Goal: Task Accomplishment & Management: Use online tool/utility

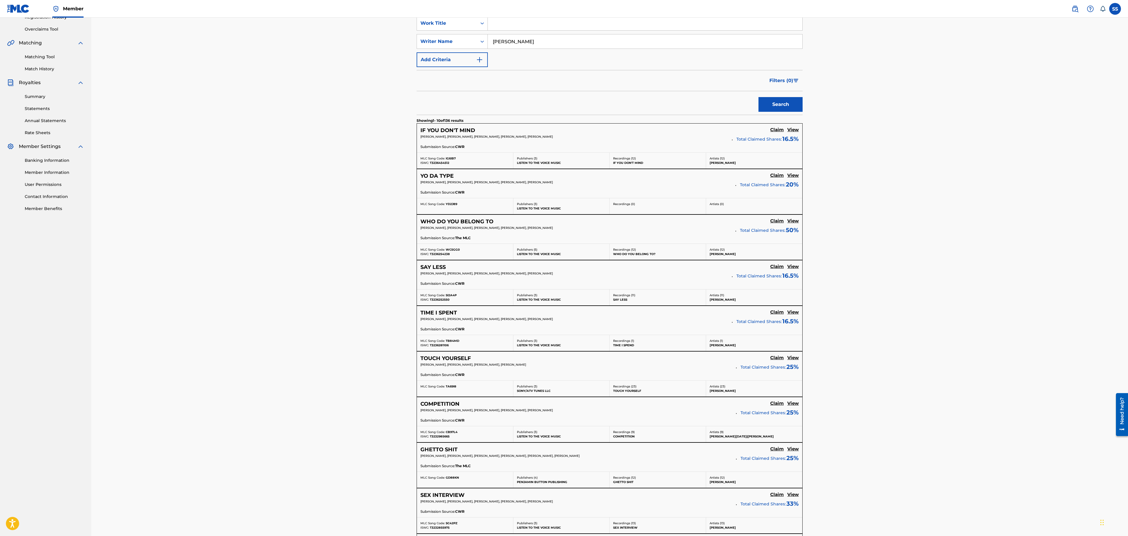
scroll to position [265, 0]
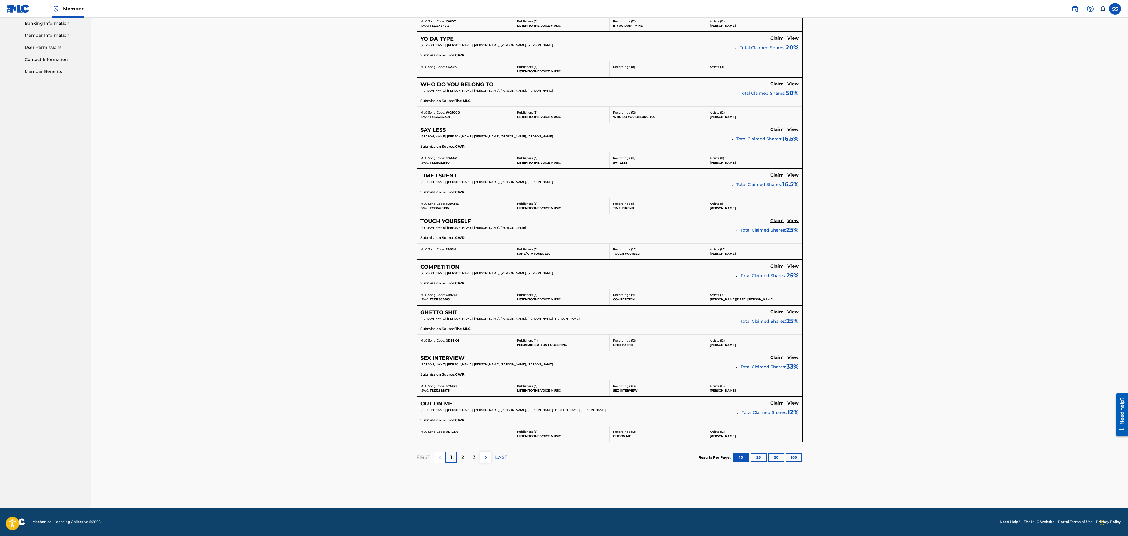
click at [799, 454] on button "100" at bounding box center [794, 457] width 16 height 9
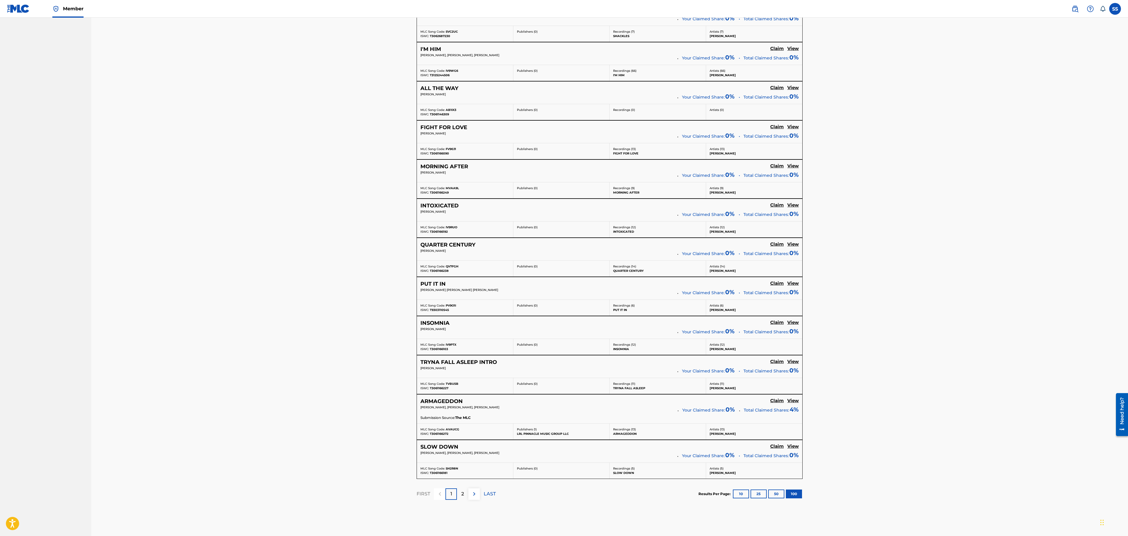
scroll to position [4138, 0]
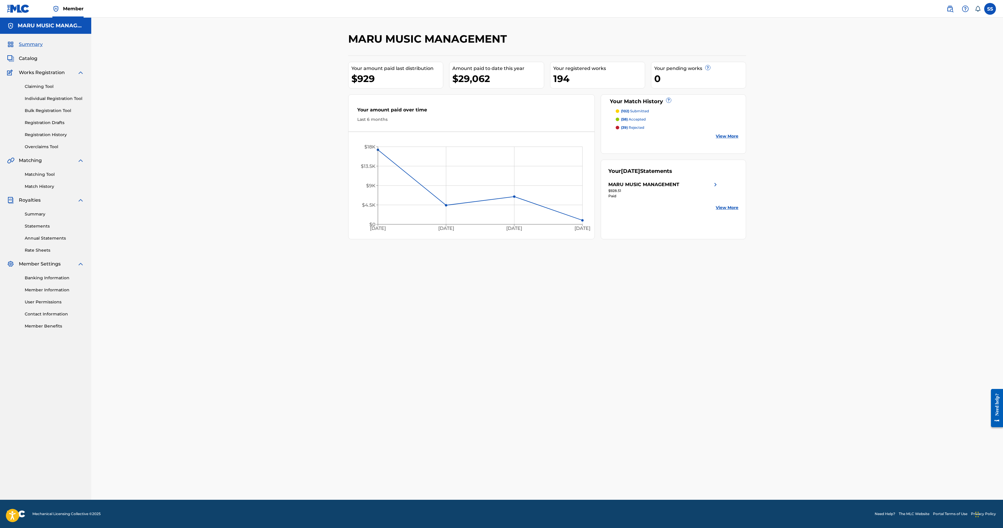
click at [42, 169] on div "Matching Tool Match History" at bounding box center [45, 177] width 77 height 26
click at [49, 173] on link "Matching Tool" at bounding box center [54, 175] width 59 height 6
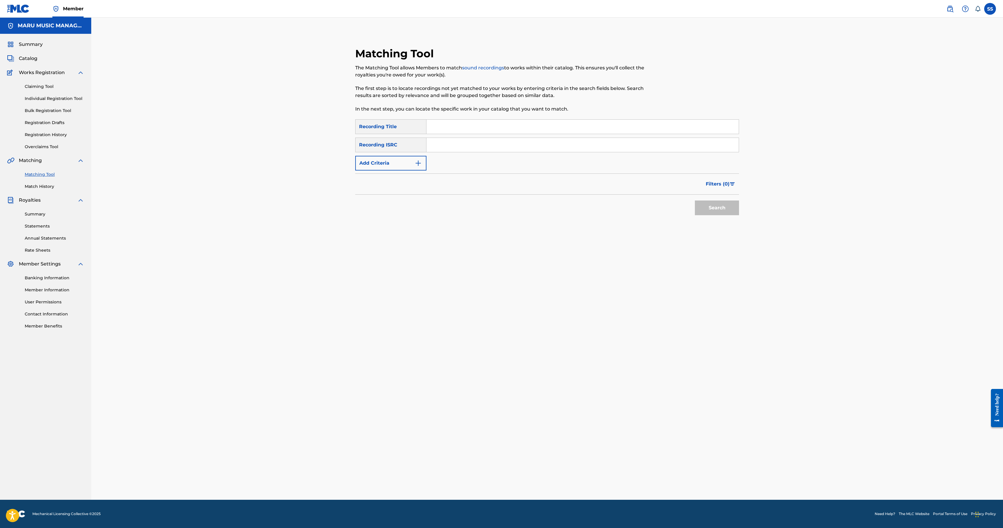
click at [412, 160] on button "Add Criteria" at bounding box center [390, 163] width 71 height 15
click at [402, 168] on div "Writer" at bounding box center [385, 163] width 60 height 11
click at [400, 181] on div "Recording Artist" at bounding box center [390, 178] width 71 height 15
click at [436, 161] on input "Search Form" at bounding box center [576, 163] width 301 height 14
click at [695, 219] on button "Search" at bounding box center [717, 226] width 44 height 15
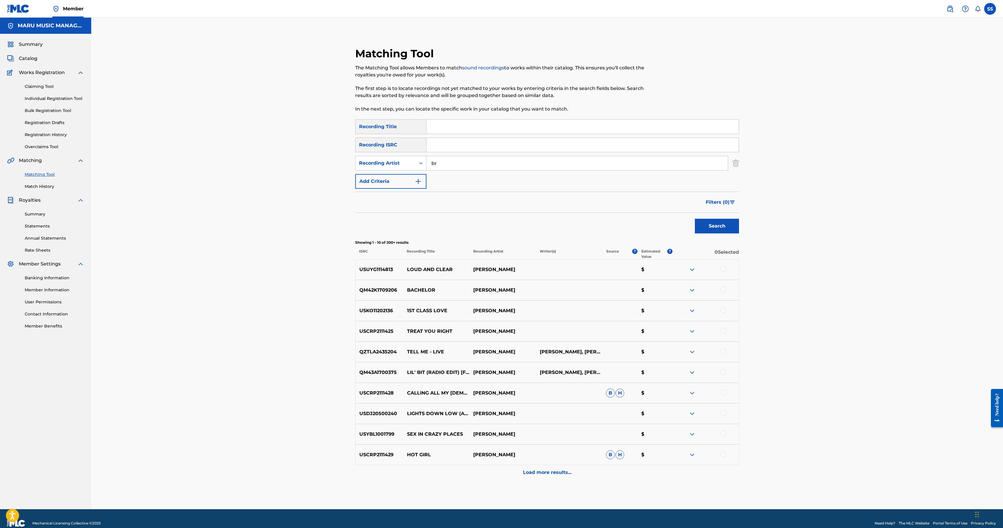
type input "b"
type input "scarface"
click at [695, 219] on button "Search" at bounding box center [717, 226] width 44 height 15
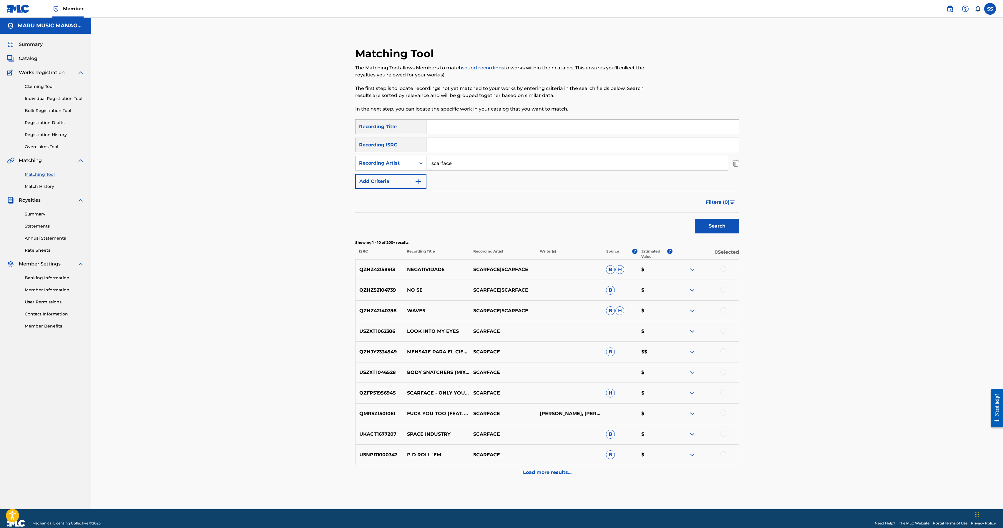
click at [727, 205] on span "Filters ( 0 )" at bounding box center [718, 202] width 24 height 7
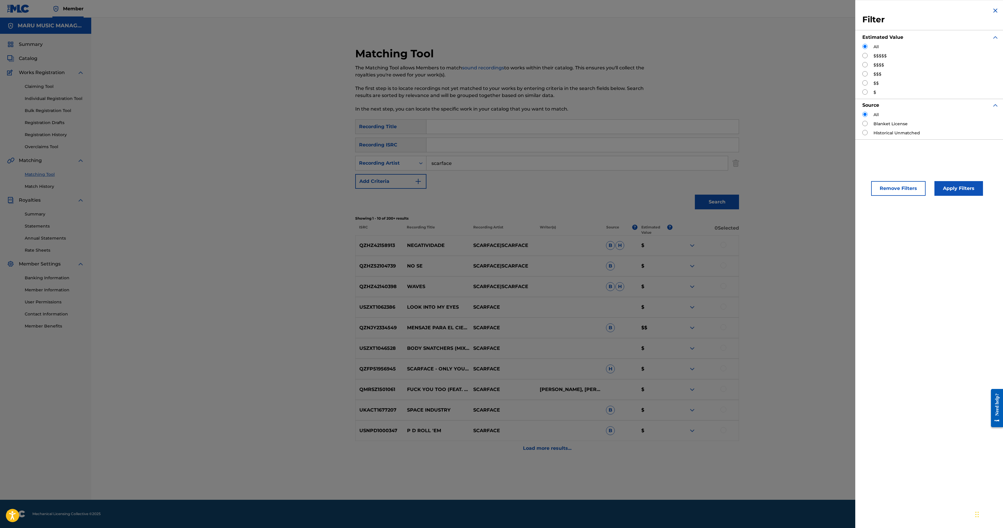
drag, startPoint x: 872, startPoint y: 48, endPoint x: 874, endPoint y: 57, distance: 9.1
click at [874, 52] on div "All $$$$$ $$$$ $$$ $$ $" at bounding box center [930, 70] width 137 height 52
click at [878, 59] on label "$$$$$" at bounding box center [879, 56] width 13 height 6
click at [881, 55] on label "$$$$$" at bounding box center [879, 56] width 13 height 6
drag, startPoint x: 871, startPoint y: 54, endPoint x: 868, endPoint y: 57, distance: 4.2
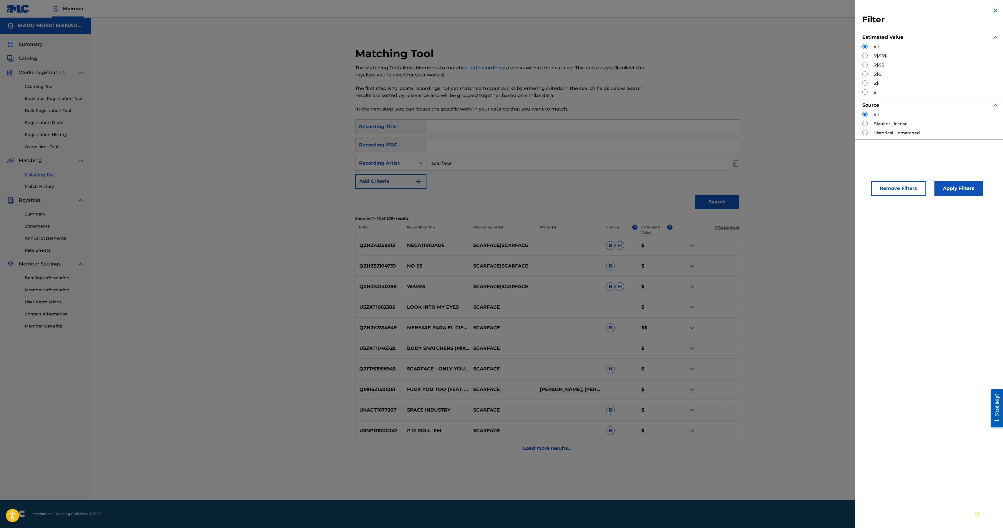
click at [871, 55] on div "$$$$$" at bounding box center [930, 56] width 137 height 6
click at [864, 59] on div "All $$$$$ $$$$ $$$ $$ $" at bounding box center [930, 70] width 137 height 52
click at [867, 56] on div "$$$$$" at bounding box center [930, 56] width 137 height 6
click at [864, 57] on input "Search Form" at bounding box center [864, 55] width 5 height 5
radio input "true"
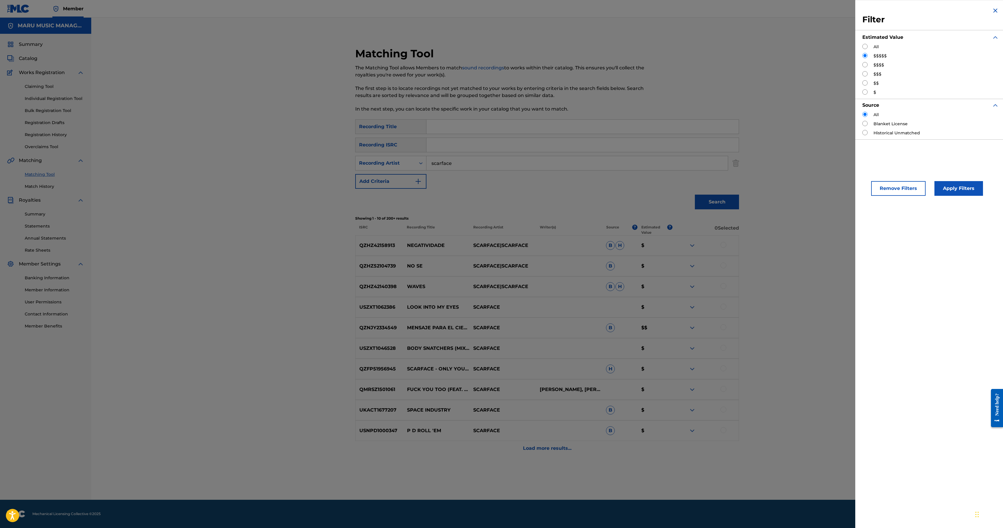
click at [951, 198] on div "Remove Filters Apply Filters" at bounding box center [930, 183] width 151 height 39
click at [953, 187] on button "Apply Filters" at bounding box center [958, 188] width 49 height 15
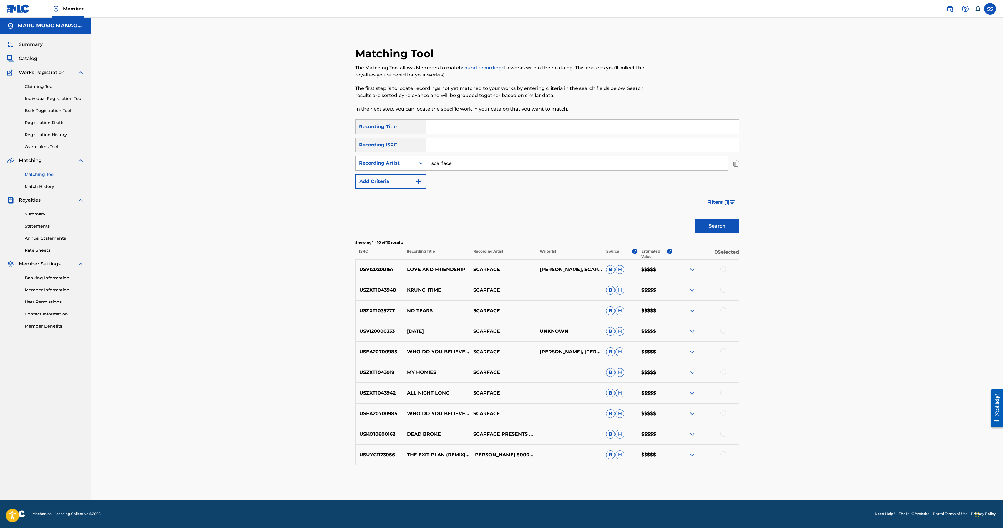
drag, startPoint x: 486, startPoint y: 167, endPoint x: 366, endPoint y: 165, distance: 120.1
click at [366, 165] on div "SearchWithCriteriae31b98ae-abfd-47cd-8153-c490108acf1b Recording Artist scarface" at bounding box center [547, 163] width 384 height 15
click at [695, 219] on button "Search" at bounding box center [717, 226] width 44 height 15
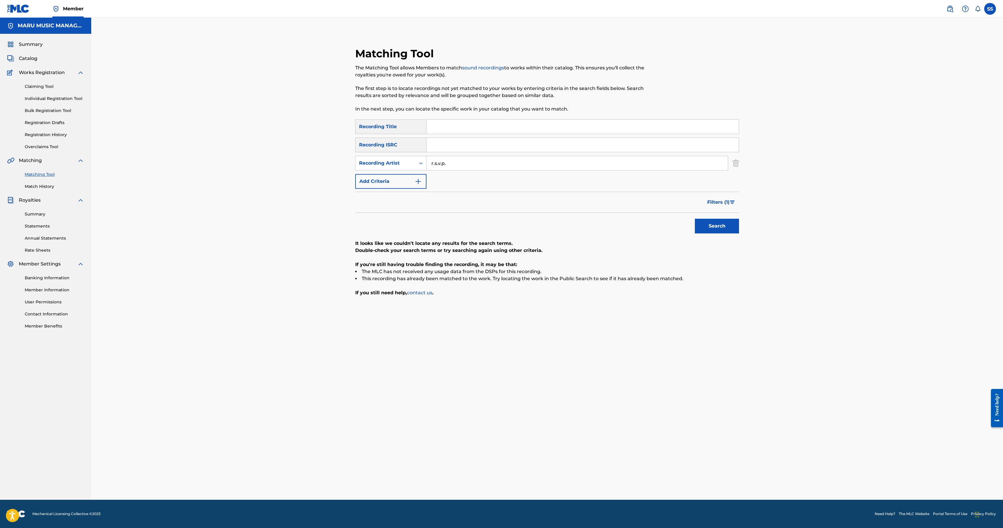
click at [695, 219] on button "Search" at bounding box center [717, 226] width 44 height 15
drag, startPoint x: 447, startPoint y: 164, endPoint x: 375, endPoint y: 164, distance: 72.7
click at [375, 164] on div "SearchWithCriteriae31b98ae-abfd-47cd-8153-c490108acf1b Recording Artist r.s.v.p." at bounding box center [547, 163] width 384 height 15
click at [695, 219] on button "Search" at bounding box center [717, 226] width 44 height 15
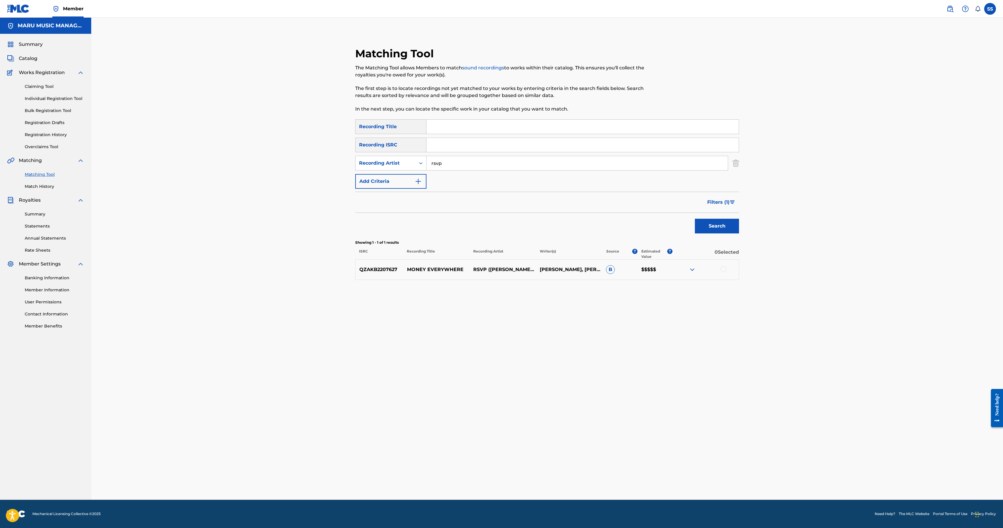
click at [475, 169] on input "rsvp" at bounding box center [576, 163] width 301 height 14
drag, startPoint x: 473, startPoint y: 162, endPoint x: 329, endPoint y: 163, distance: 144.8
click at [329, 163] on div "Matching Tool The Matching Tool allows Members to match sound recordings to wor…" at bounding box center [547, 259] width 912 height 483
click at [695, 219] on button "Search" at bounding box center [717, 226] width 44 height 15
drag, startPoint x: 483, startPoint y: 171, endPoint x: 470, endPoint y: 169, distance: 13.4
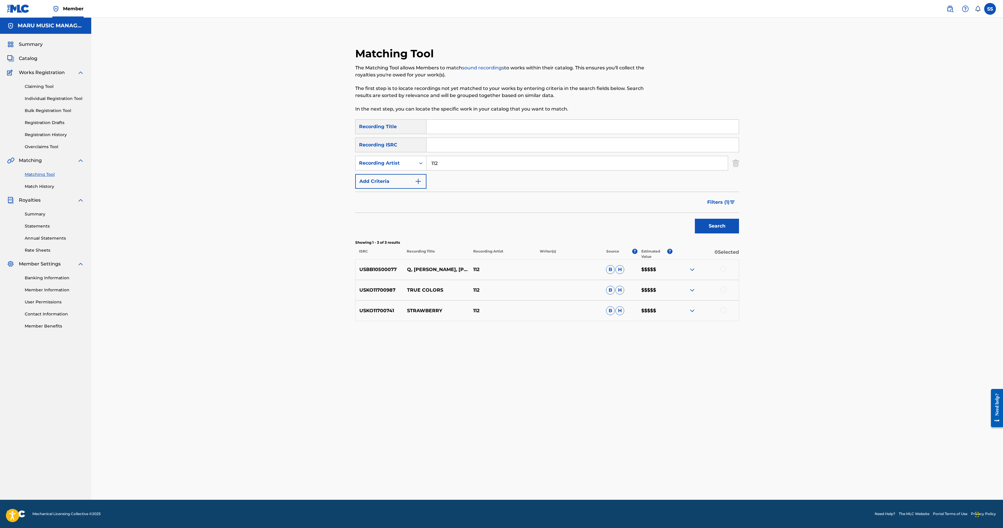
click at [474, 170] on div "SearchWithCriteria5b0c9ecf-ab48-4ec7-9d6f-8603cc8c2781 Recording Title SearchWi…" at bounding box center [547, 153] width 384 height 69
click at [443, 164] on input "112" at bounding box center [576, 163] width 301 height 14
type input "ruff endz"
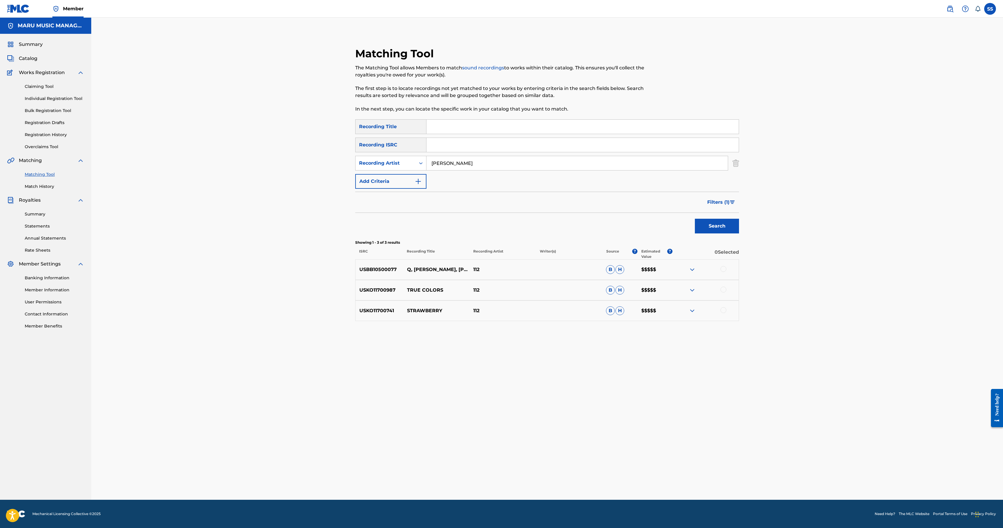
click at [695, 219] on button "Search" at bounding box center [717, 226] width 44 height 15
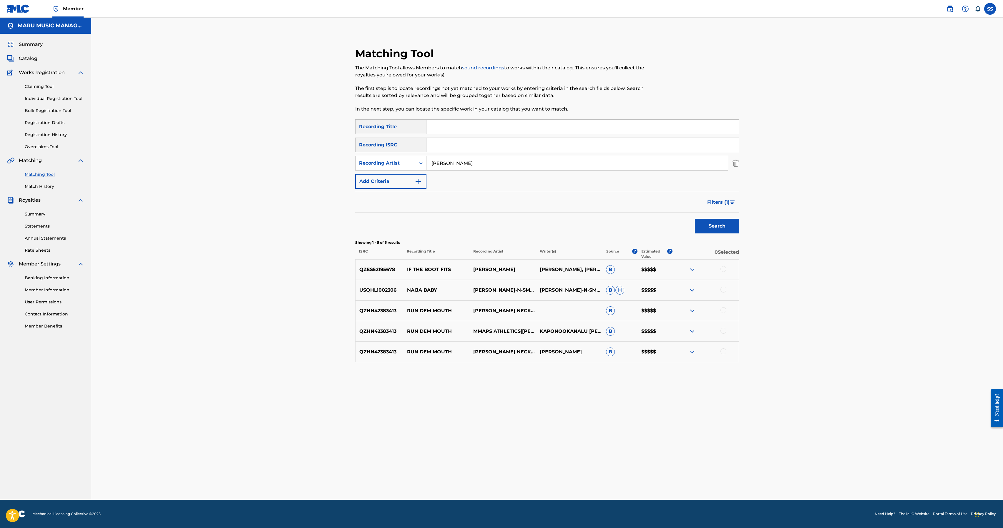
click at [452, 125] on input "Search Form" at bounding box center [582, 127] width 312 height 14
drag, startPoint x: 464, startPoint y: 164, endPoint x: 460, endPoint y: 165, distance: 4.2
click at [464, 164] on input "ruff endz" at bounding box center [576, 163] width 301 height 14
click at [416, 165] on div "Search Form" at bounding box center [420, 163] width 11 height 11
click at [408, 179] on div "Writer" at bounding box center [390, 178] width 71 height 15
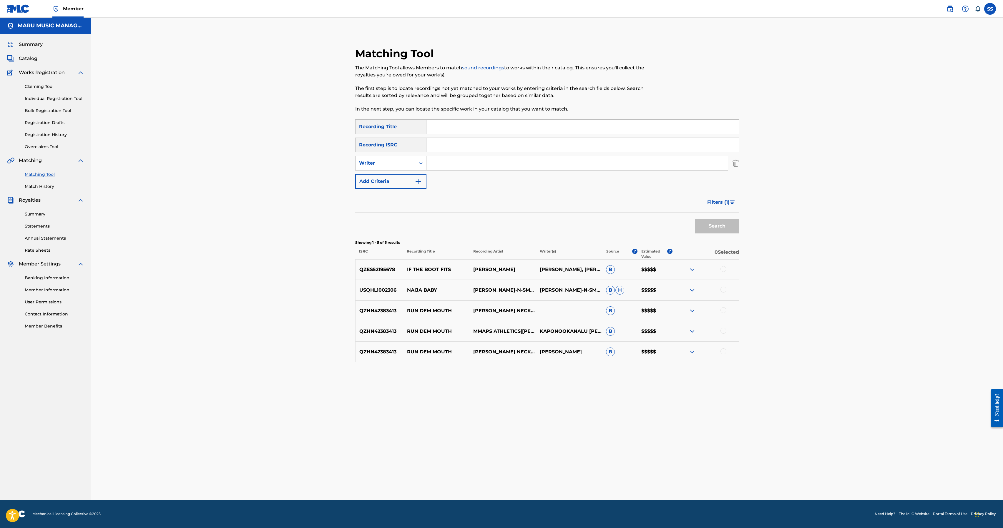
drag, startPoint x: 415, startPoint y: 172, endPoint x: 446, endPoint y: 161, distance: 32.6
click at [446, 161] on input "Search Form" at bounding box center [576, 163] width 301 height 14
type input "david chance"
click at [695, 219] on button "Search" at bounding box center [717, 226] width 44 height 15
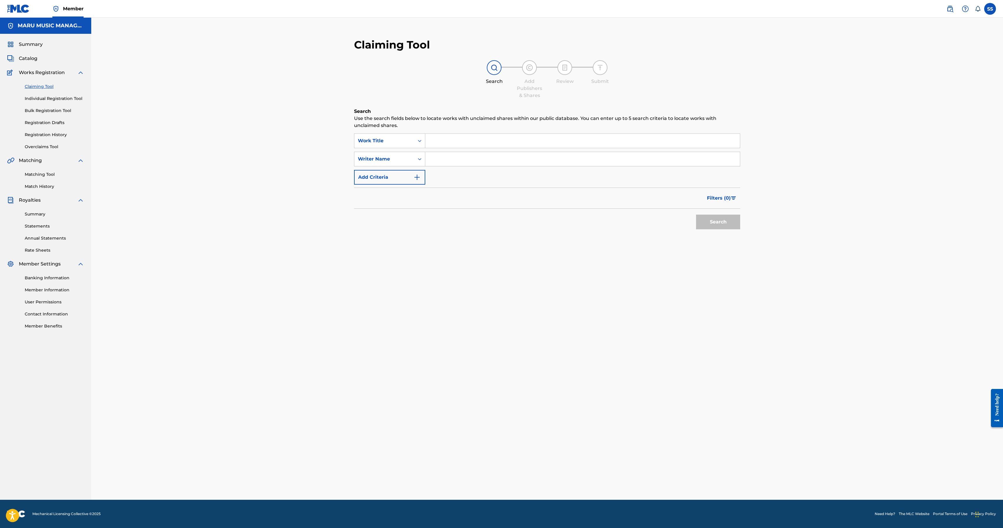
click at [436, 145] on input "Search Form" at bounding box center [582, 141] width 315 height 14
click at [432, 161] on input "Search Form" at bounding box center [582, 159] width 315 height 14
paste input "Robert Marcel Wilson"
click at [714, 214] on div "Search" at bounding box center [716, 221] width 47 height 24
click at [714, 219] on button "Search" at bounding box center [718, 222] width 44 height 15
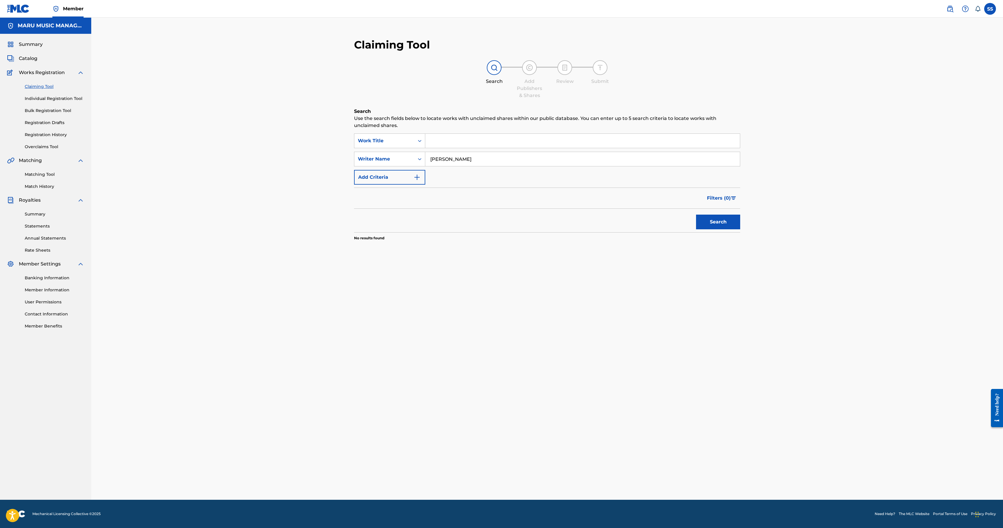
click at [456, 158] on input "Robert Marcel Wilson" at bounding box center [582, 159] width 315 height 14
click at [696, 215] on button "Search" at bounding box center [718, 222] width 44 height 15
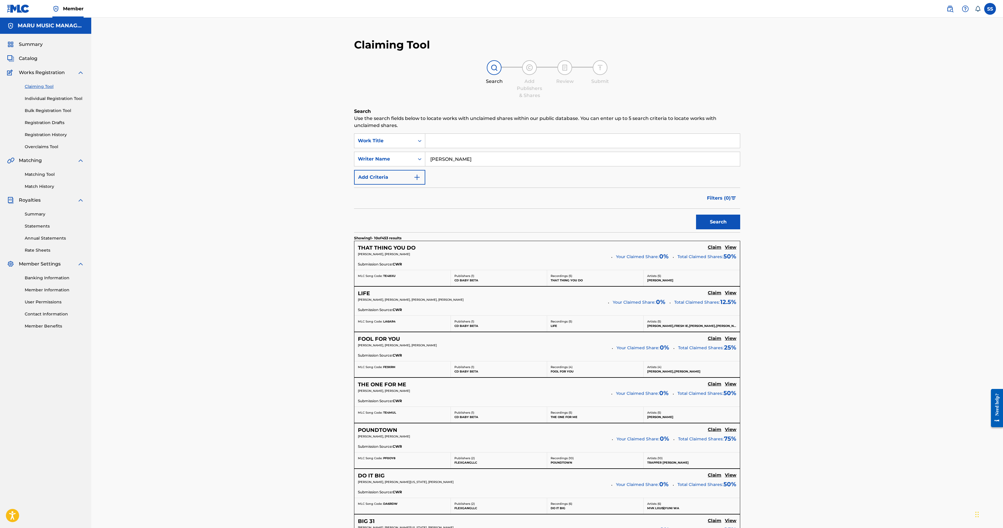
scroll to position [235, 0]
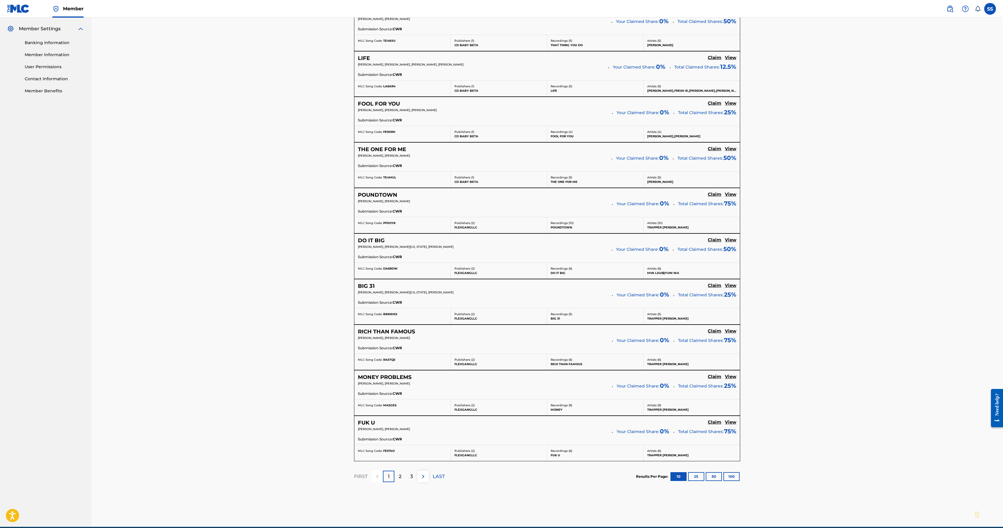
click at [726, 479] on button "100" at bounding box center [731, 477] width 16 height 9
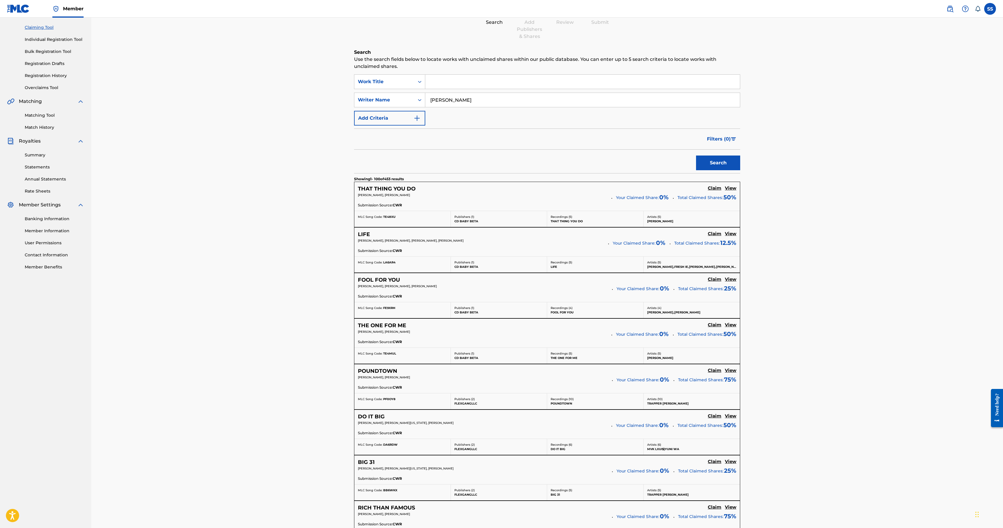
scroll to position [0, 0]
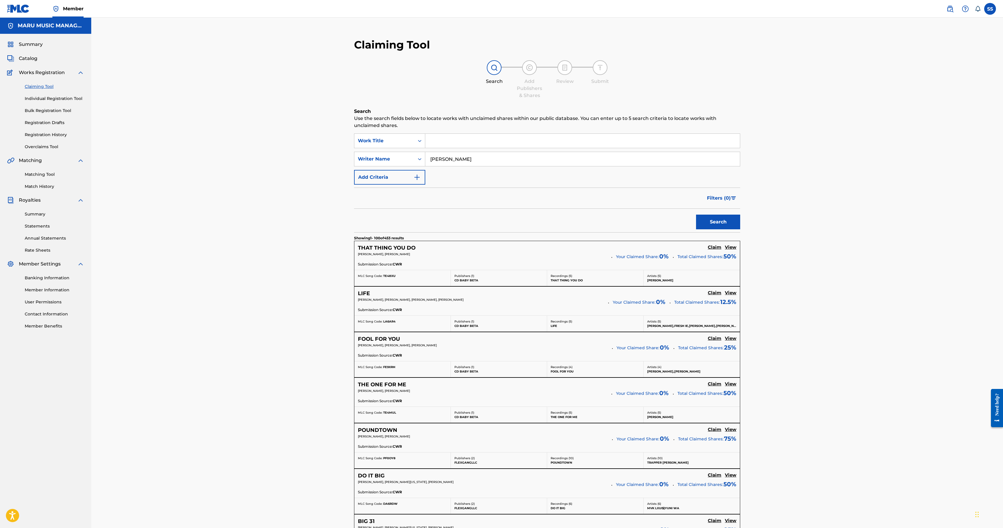
drag, startPoint x: 494, startPoint y: 159, endPoint x: 291, endPoint y: 142, distance: 204.3
click at [696, 215] on button "Search" at bounding box center [718, 222] width 44 height 15
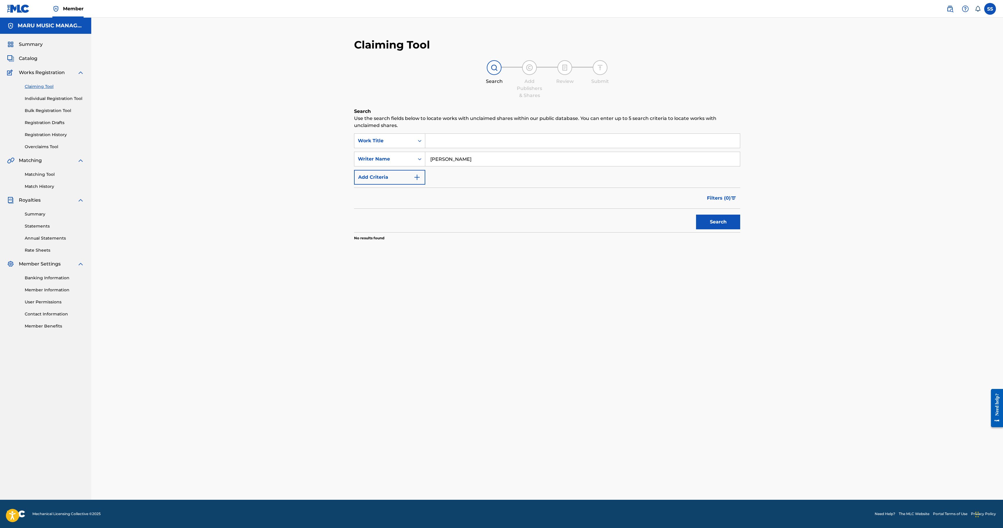
click at [445, 160] on input "micheal keith" at bounding box center [582, 159] width 315 height 14
click at [696, 215] on button "Search" at bounding box center [718, 222] width 44 height 15
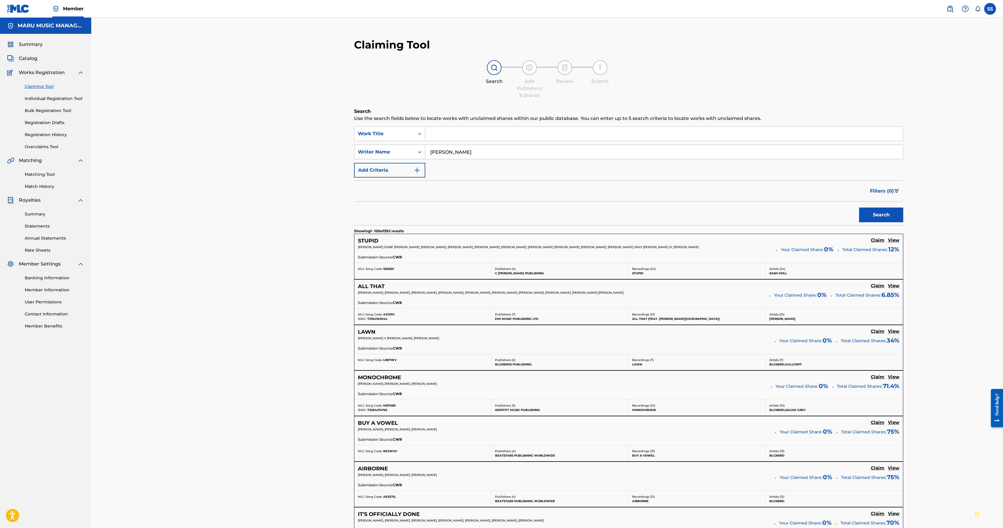
drag, startPoint x: 471, startPoint y: 148, endPoint x: 322, endPoint y: 137, distance: 149.9
type input "david chance"
click at [859, 208] on button "Search" at bounding box center [881, 215] width 44 height 15
